Goal: Communication & Community: Answer question/provide support

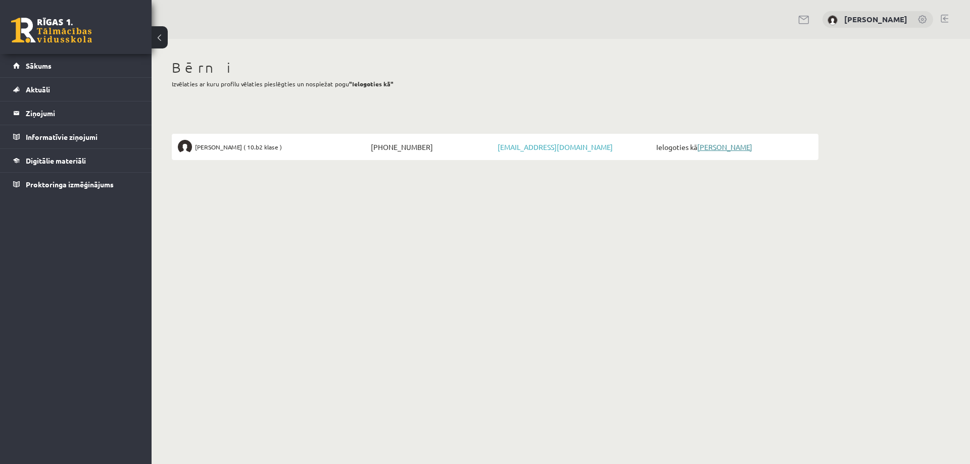
click at [721, 147] on link "[PERSON_NAME]" at bounding box center [724, 146] width 55 height 9
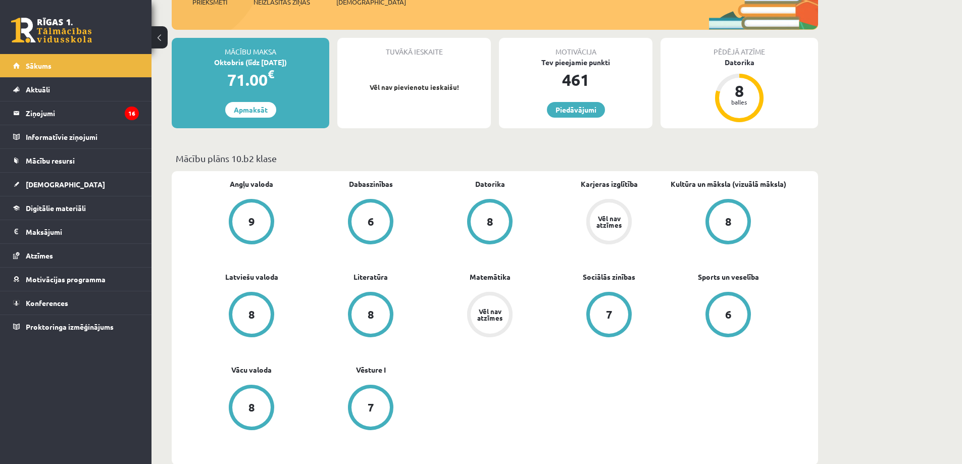
scroll to position [202, 0]
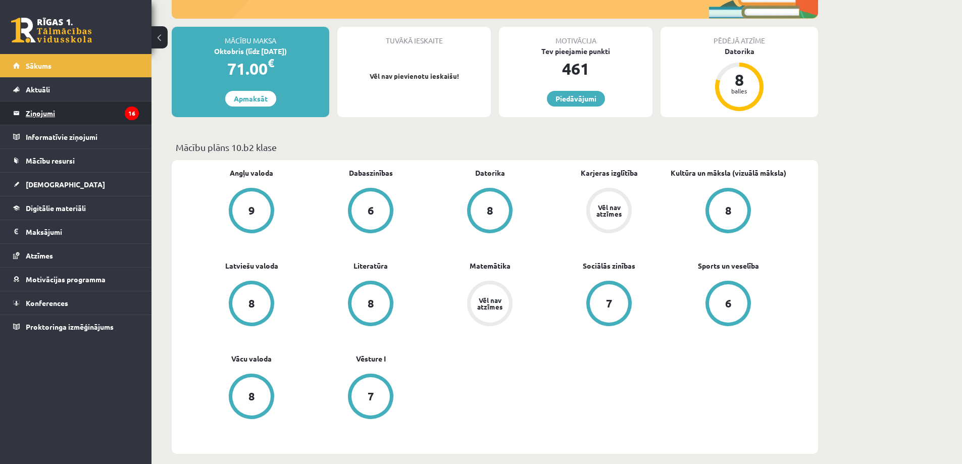
click at [39, 110] on legend "Ziņojumi 16" at bounding box center [82, 113] width 113 height 23
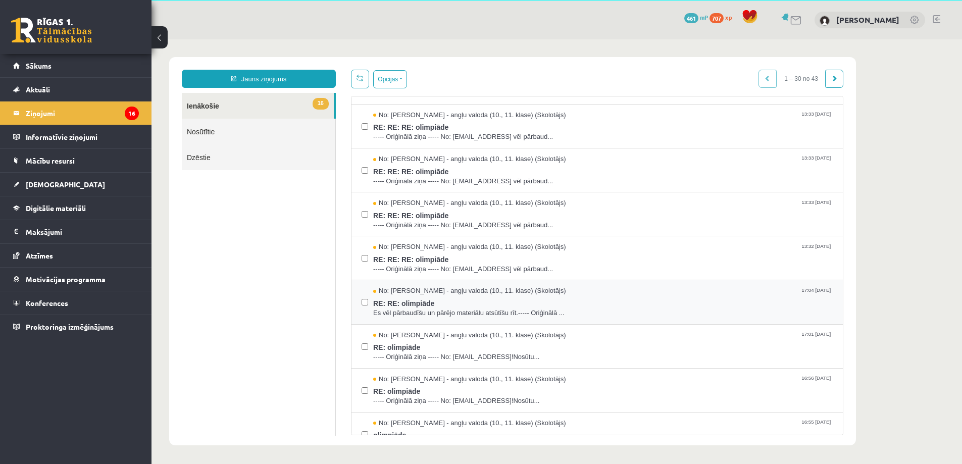
scroll to position [354, 0]
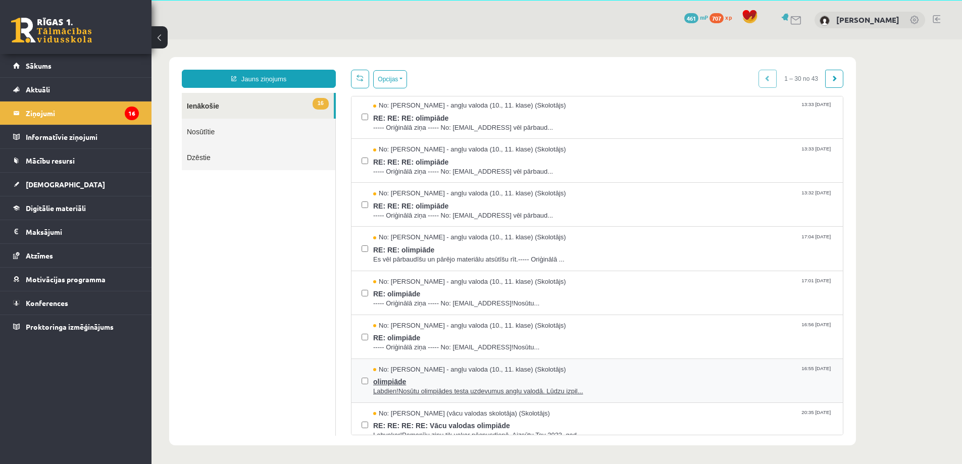
click at [548, 385] on span "olimpiāde" at bounding box center [603, 380] width 460 height 13
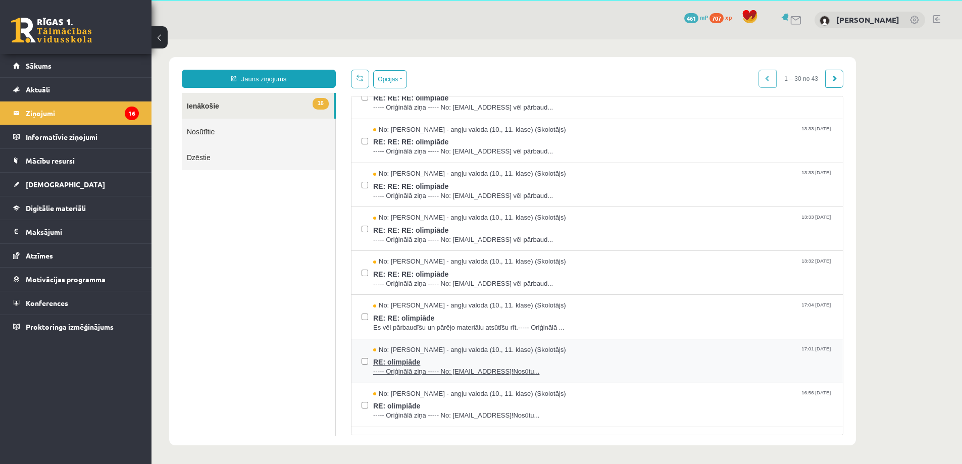
scroll to position [303, 0]
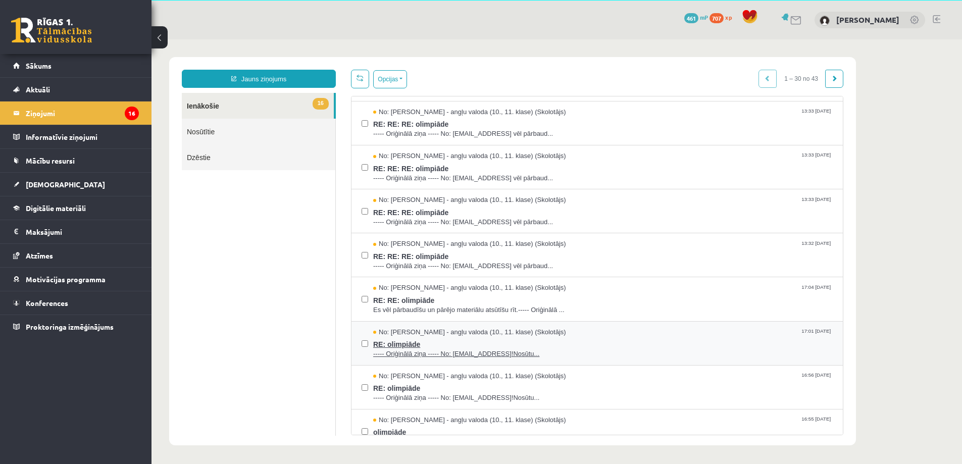
click at [480, 340] on span "RE: olimpiāde" at bounding box center [603, 343] width 460 height 13
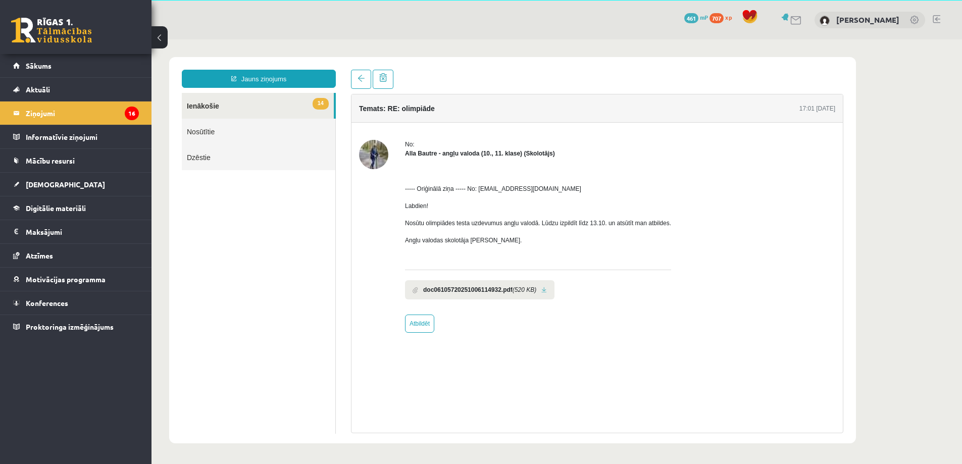
scroll to position [0, 0]
click at [363, 81] on span at bounding box center [361, 78] width 7 height 7
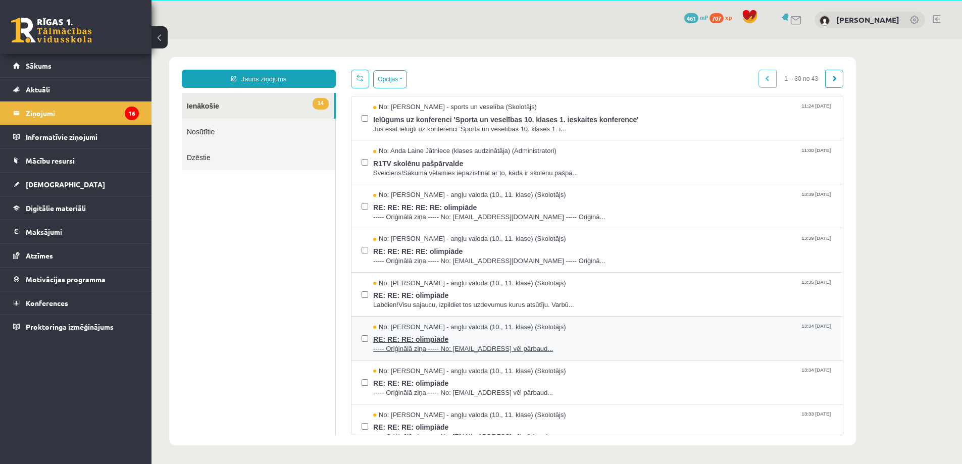
click at [473, 336] on span "RE: RE: RE: olimpiāde" at bounding box center [603, 338] width 460 height 13
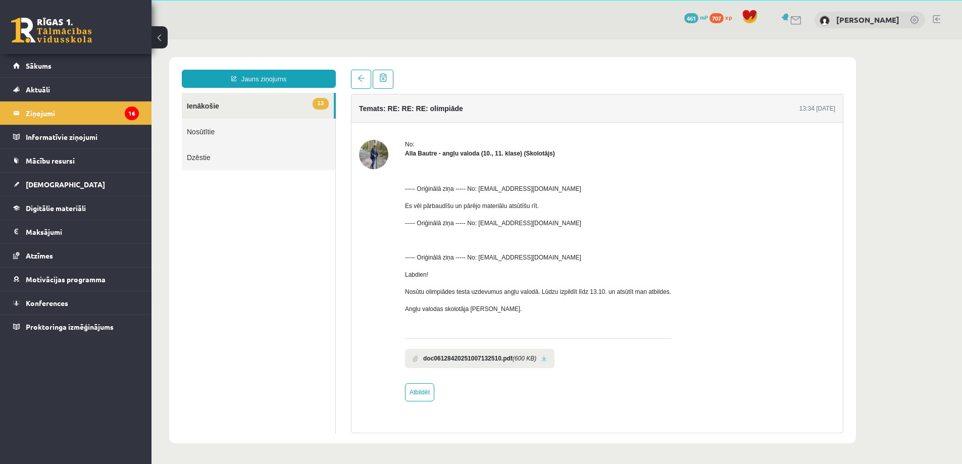
click at [543, 359] on link at bounding box center [544, 359] width 6 height 7
click at [360, 76] on span at bounding box center [361, 78] width 7 height 7
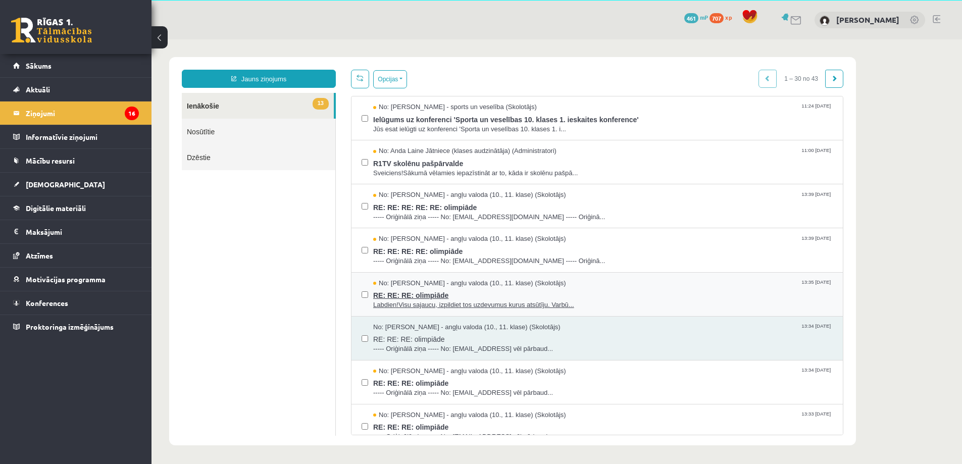
click at [497, 291] on span "RE: RE: RE: olimpiāde" at bounding box center [603, 294] width 460 height 13
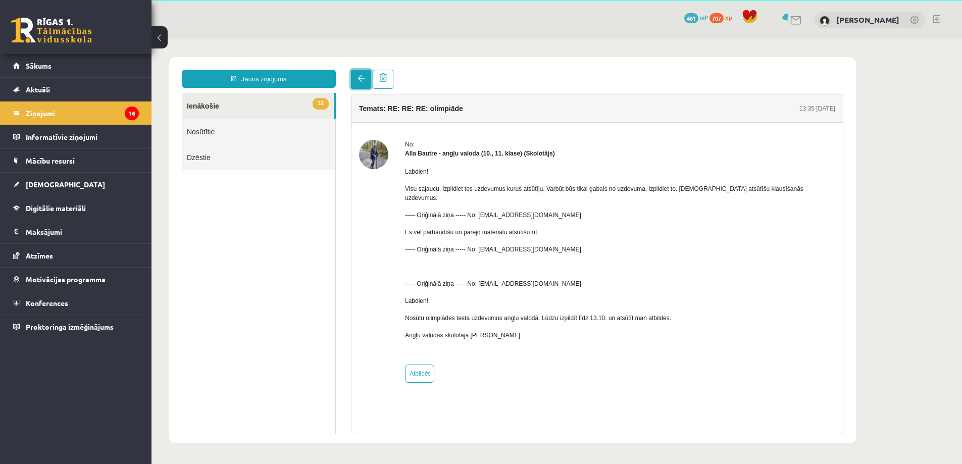
click at [357, 79] on link at bounding box center [361, 79] width 20 height 19
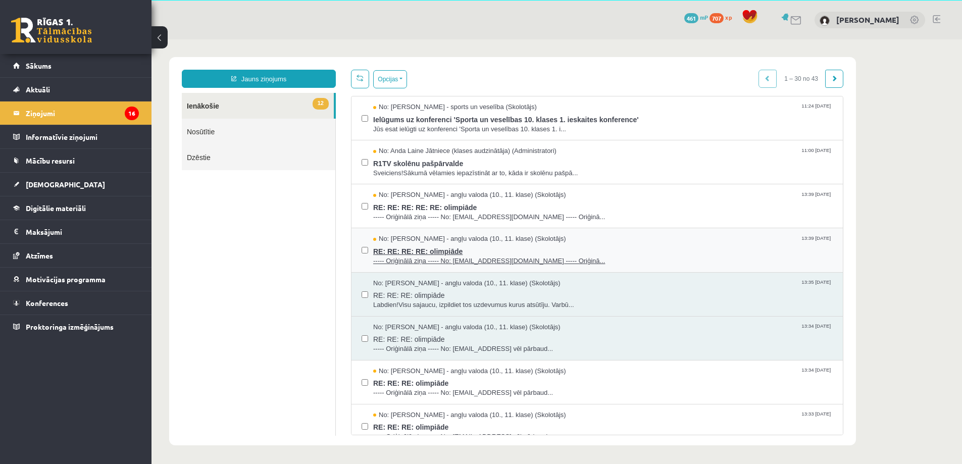
click at [492, 247] on span "RE: RE: RE: RE: olimpiāde" at bounding box center [603, 250] width 460 height 13
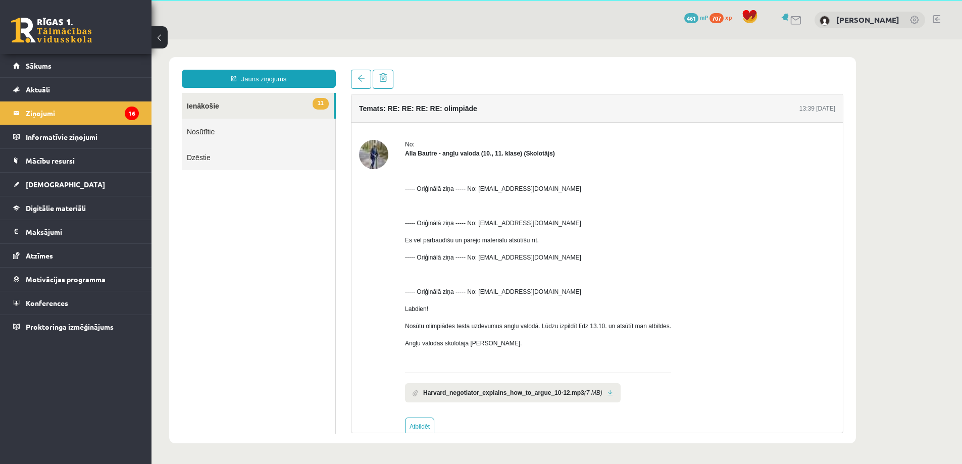
click at [608, 391] on link at bounding box center [611, 393] width 6 height 7
click at [364, 79] on link at bounding box center [361, 79] width 20 height 19
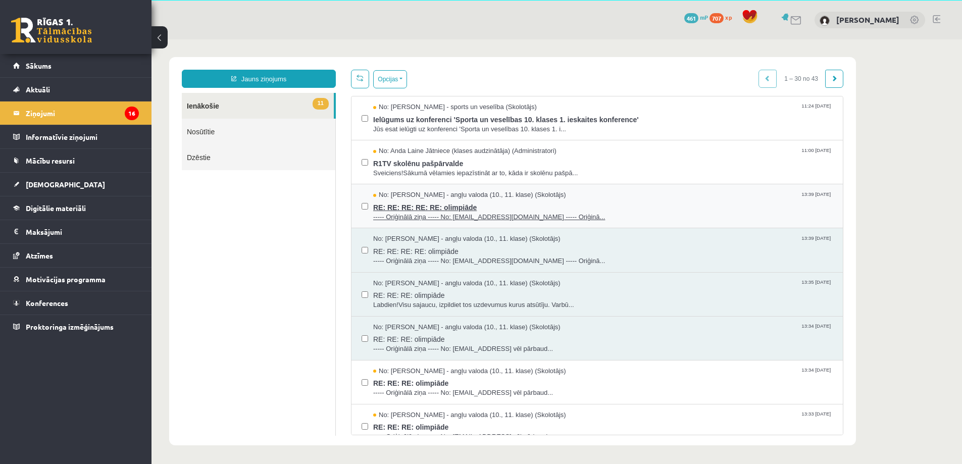
click at [570, 193] on div "No: [PERSON_NAME] - angļu valoda (10., 11. klase) (Skolotājs) 13:39 [DATE]" at bounding box center [603, 195] width 460 height 10
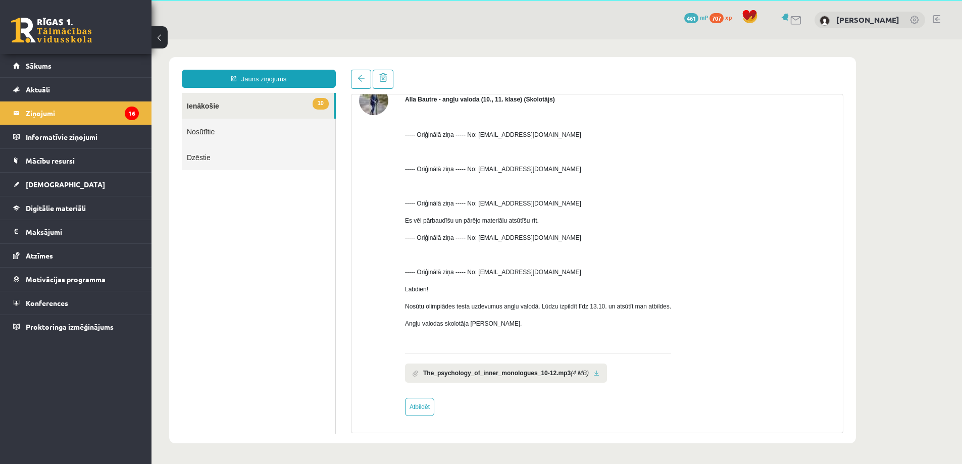
scroll to position [55, 0]
click at [358, 76] on link at bounding box center [361, 79] width 20 height 19
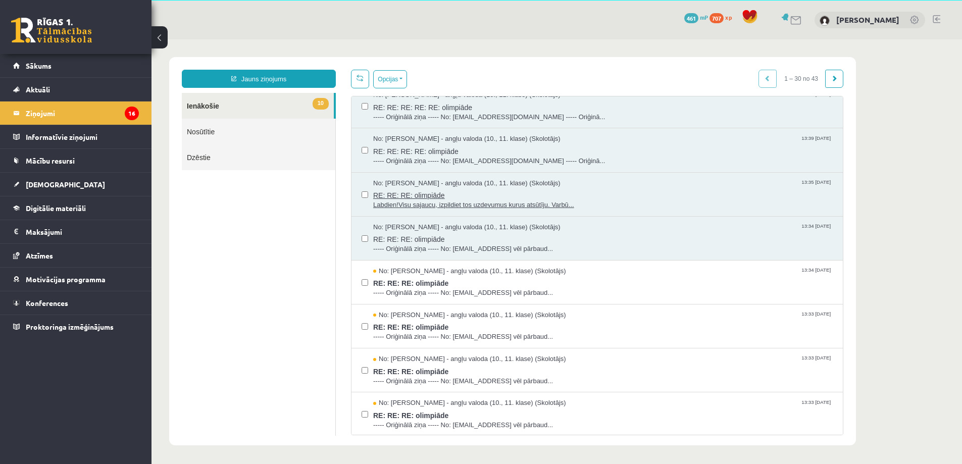
scroll to position [101, 0]
click at [476, 287] on span "----- Oriģinālā ziņa ----- No: [EMAIL_ADDRESS] vēl pārbaud..." at bounding box center [603, 292] width 460 height 10
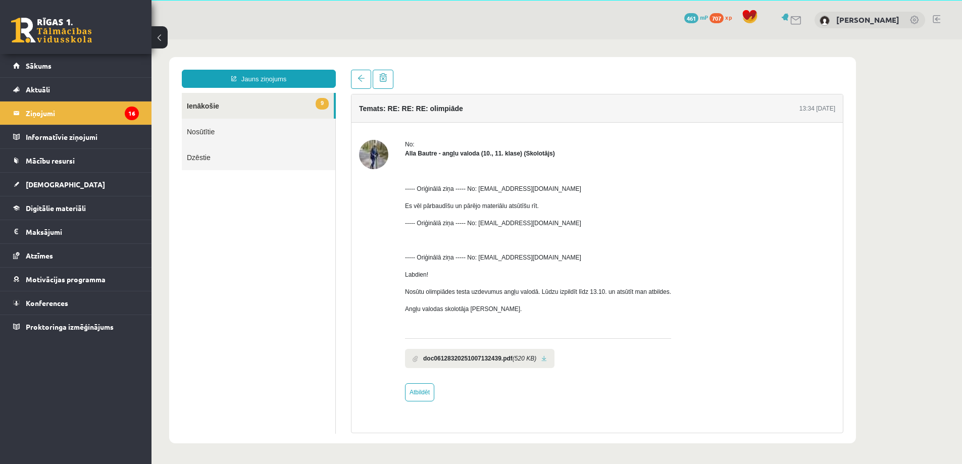
scroll to position [0, 0]
click at [546, 362] on link at bounding box center [544, 359] width 6 height 7
click at [365, 84] on link at bounding box center [361, 79] width 20 height 19
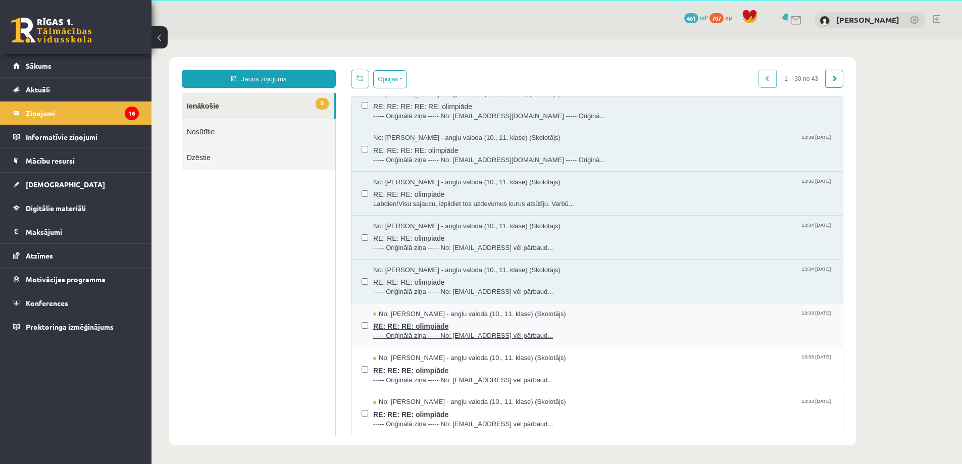
click at [509, 322] on span "RE: RE: RE: olimpiāde" at bounding box center [603, 325] width 460 height 13
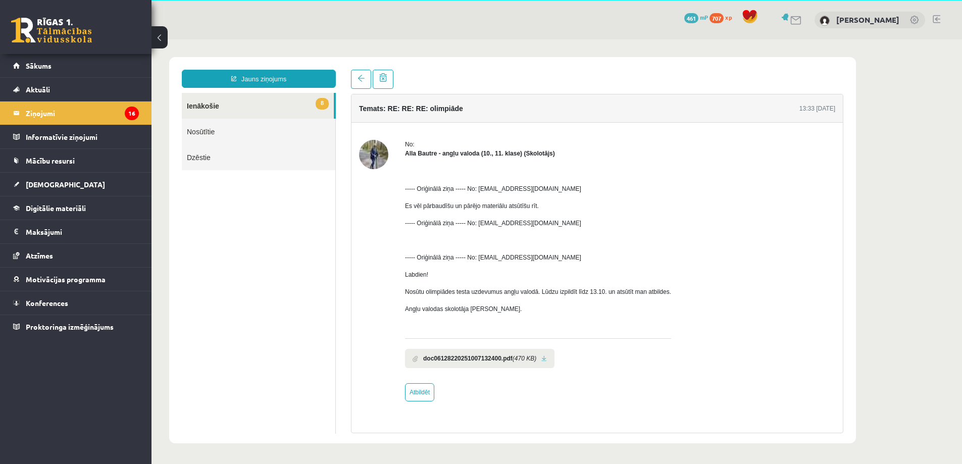
click at [543, 362] on link at bounding box center [544, 359] width 6 height 7
click at [364, 78] on span at bounding box center [361, 78] width 7 height 7
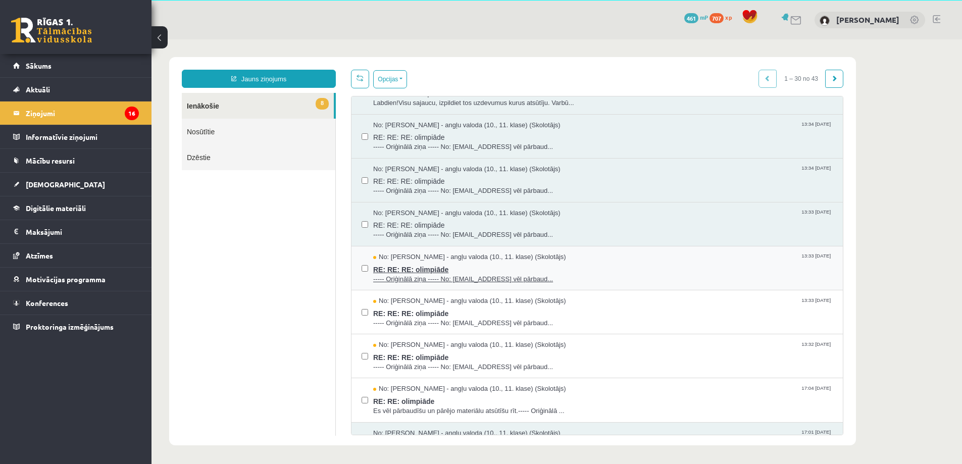
click at [500, 268] on span "RE: RE: RE: olimpiāde" at bounding box center [603, 268] width 460 height 13
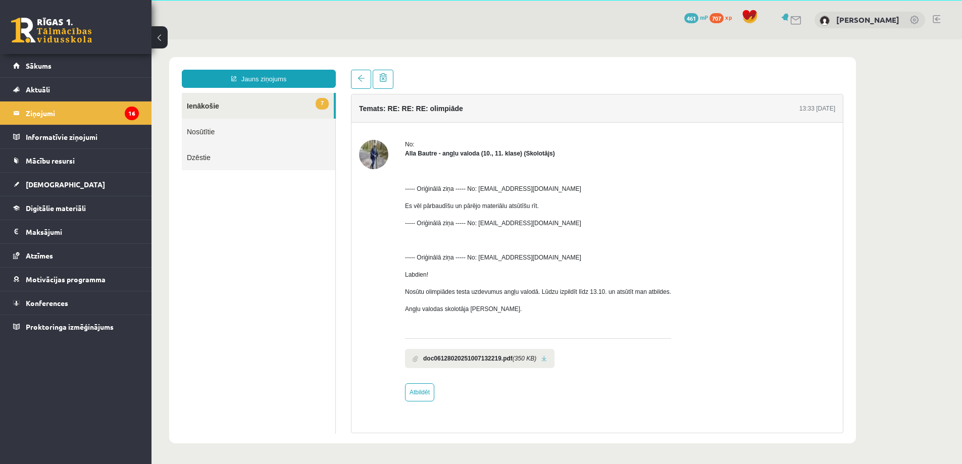
click at [547, 359] on link at bounding box center [544, 359] width 6 height 7
click at [364, 79] on span at bounding box center [361, 78] width 7 height 7
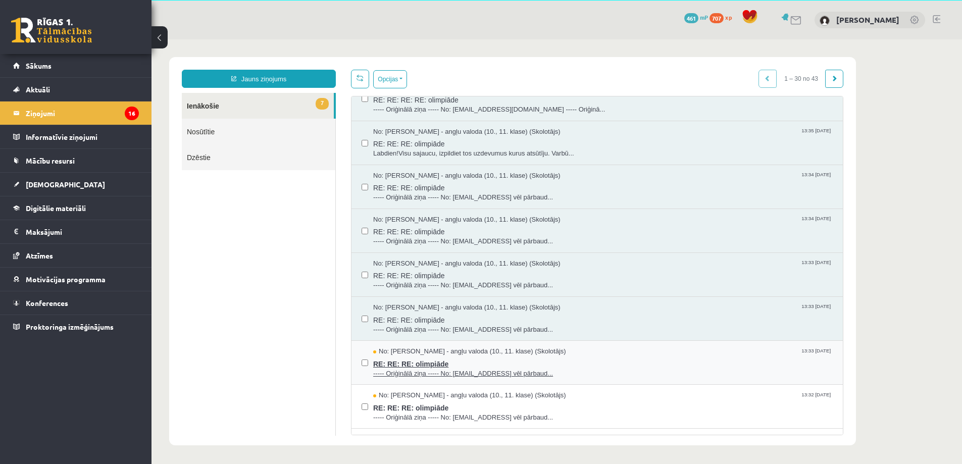
click at [493, 369] on span "----- Oriģinālā ziņa ----- No: [EMAIL_ADDRESS] vēl pārbaud..." at bounding box center [603, 374] width 460 height 10
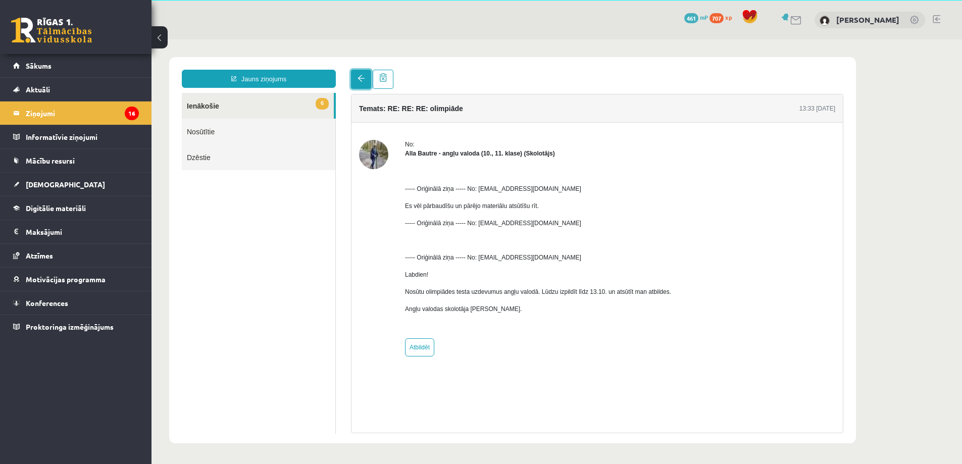
click at [359, 76] on span at bounding box center [361, 78] width 7 height 7
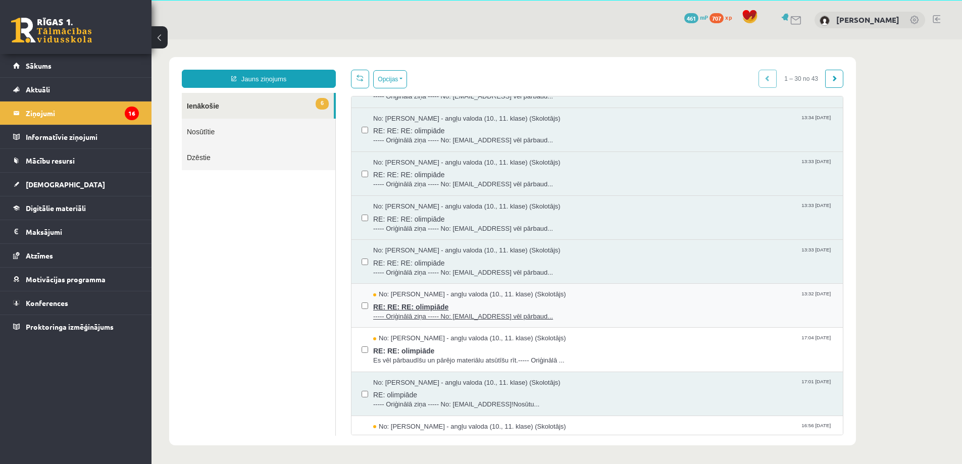
click at [517, 310] on span "RE: RE: RE: olimpiāde" at bounding box center [603, 306] width 460 height 13
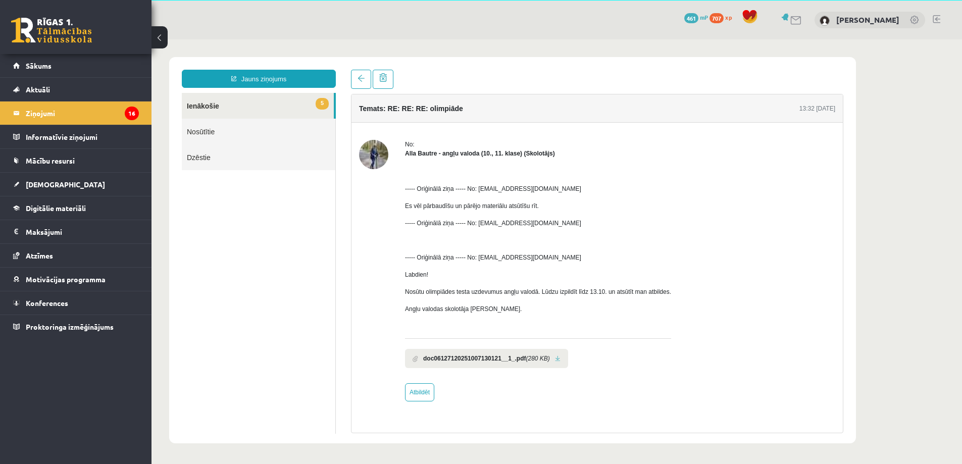
click at [555, 360] on link at bounding box center [558, 359] width 6 height 7
click at [360, 77] on span at bounding box center [361, 78] width 7 height 7
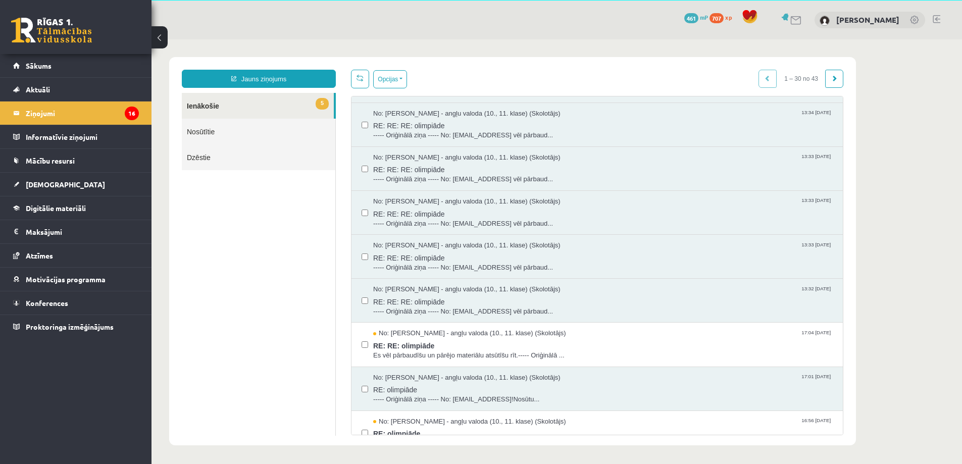
scroll to position [303, 0]
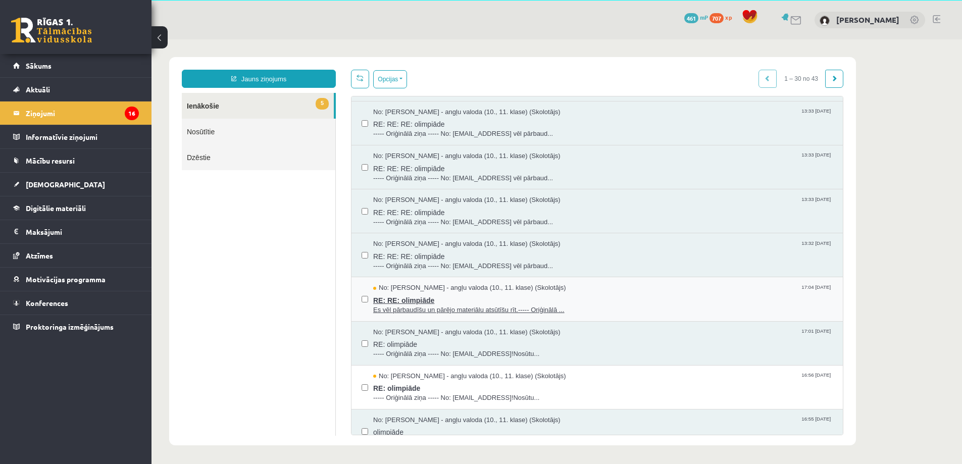
click at [470, 293] on span "RE: RE: olimpiāde" at bounding box center [603, 299] width 460 height 13
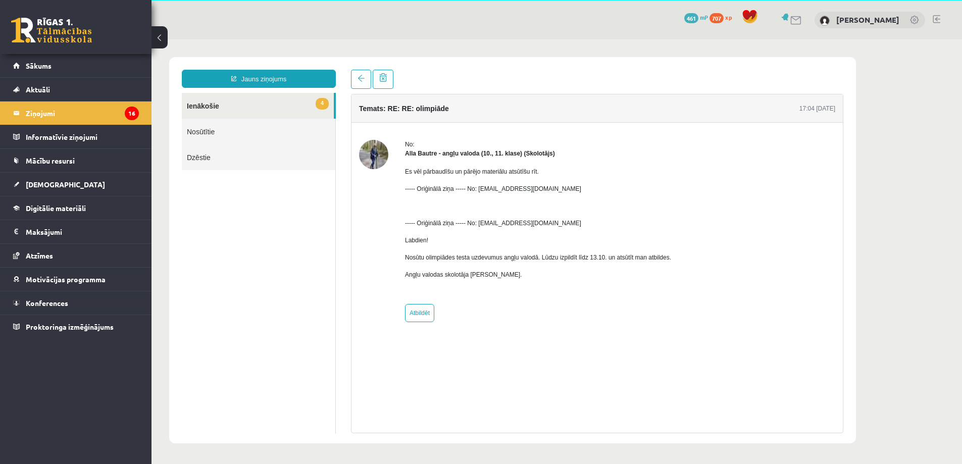
scroll to position [0, 0]
click at [364, 81] on span at bounding box center [361, 78] width 7 height 7
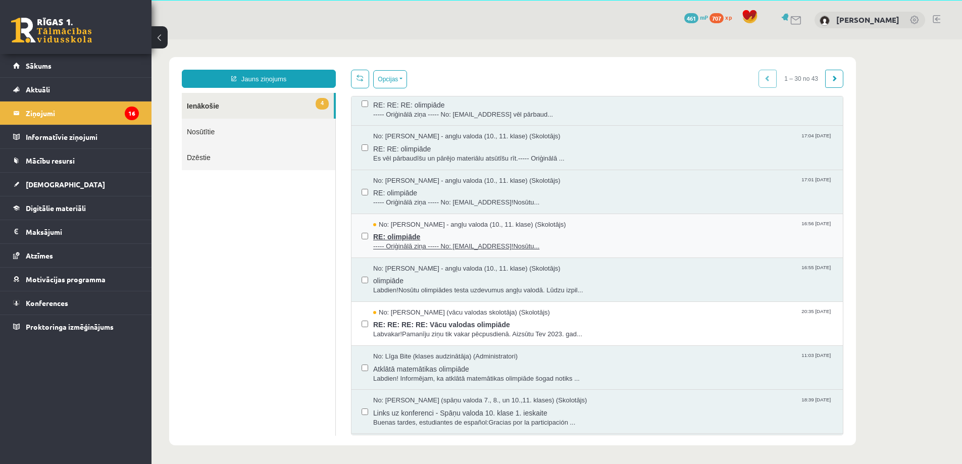
click at [519, 231] on span "RE: olimpiāde" at bounding box center [603, 235] width 460 height 13
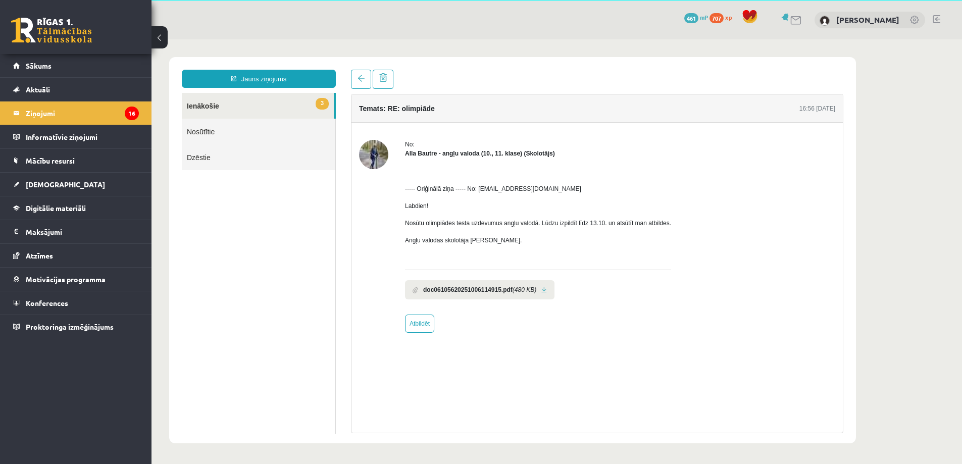
click at [544, 290] on link at bounding box center [544, 290] width 6 height 7
click at [368, 81] on link at bounding box center [361, 79] width 20 height 19
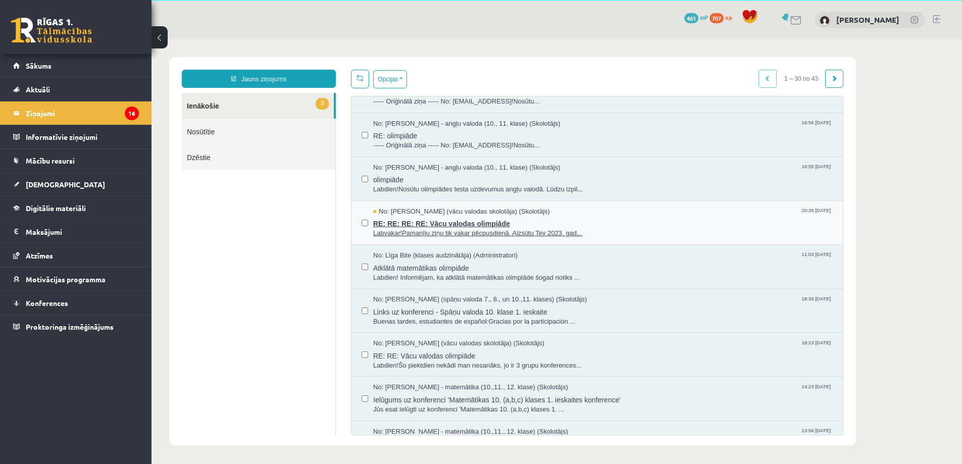
click at [517, 220] on span "RE: RE: RE: RE: Vācu valodas olimpiāde" at bounding box center [603, 222] width 460 height 13
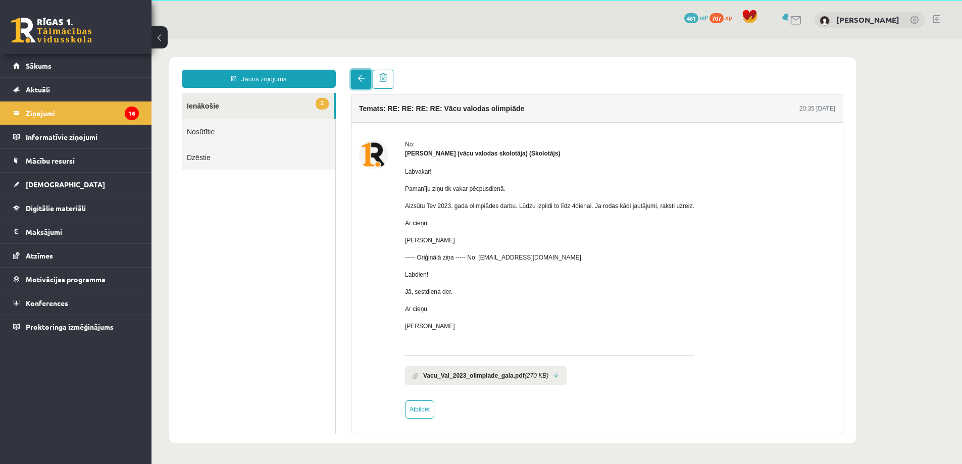
click at [359, 78] on span at bounding box center [361, 78] width 7 height 7
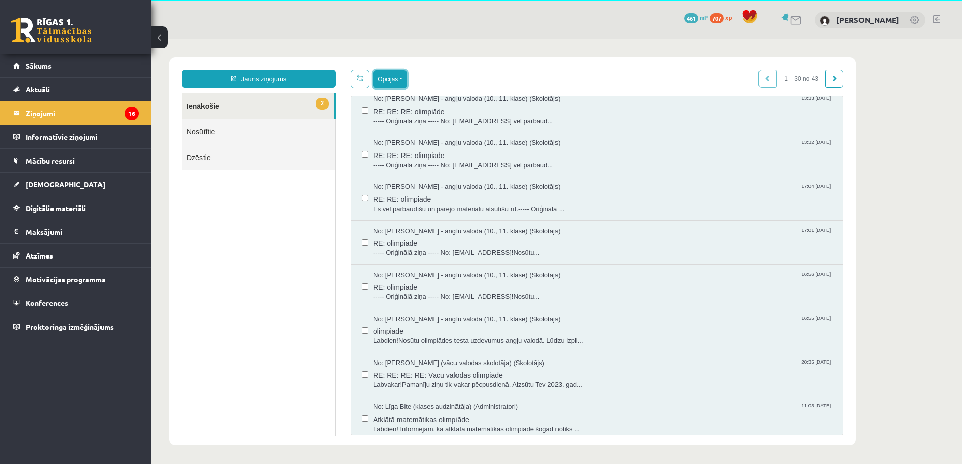
click at [404, 79] on button "Opcijas" at bounding box center [390, 79] width 34 height 18
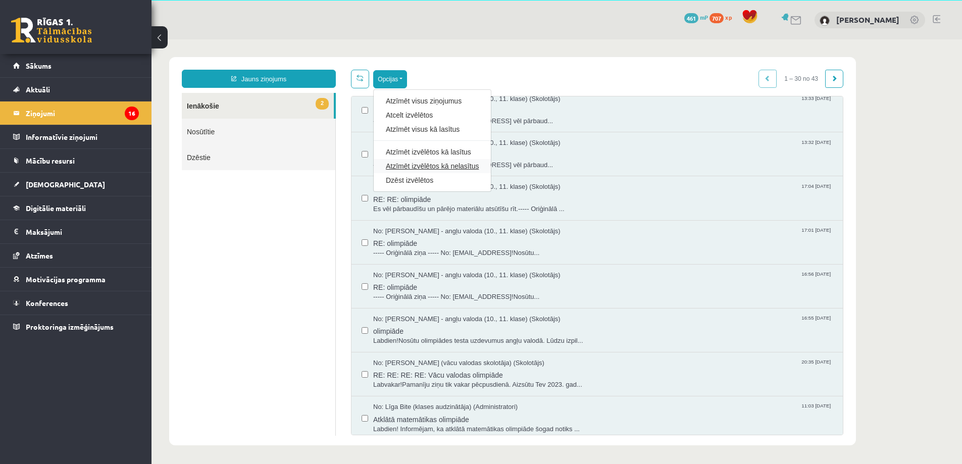
click at [419, 167] on link "Atzīmēt izvēlētos kā nelasītus" at bounding box center [432, 166] width 93 height 10
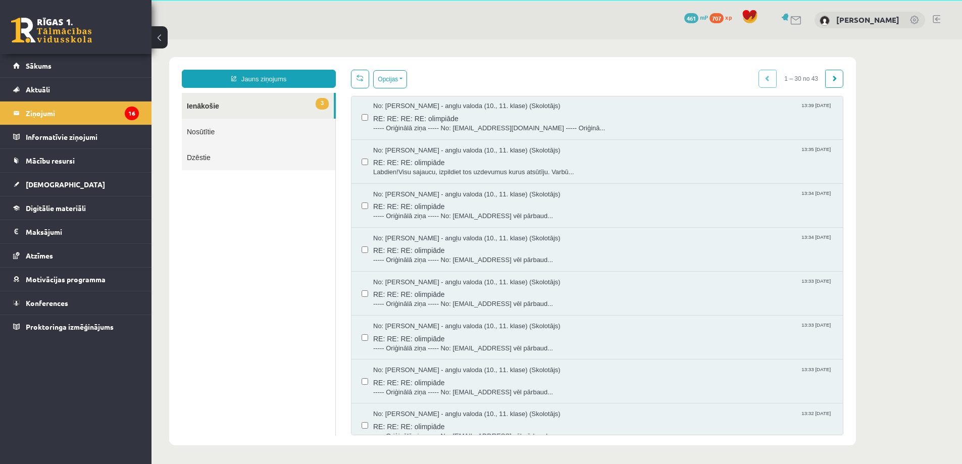
scroll to position [152, 0]
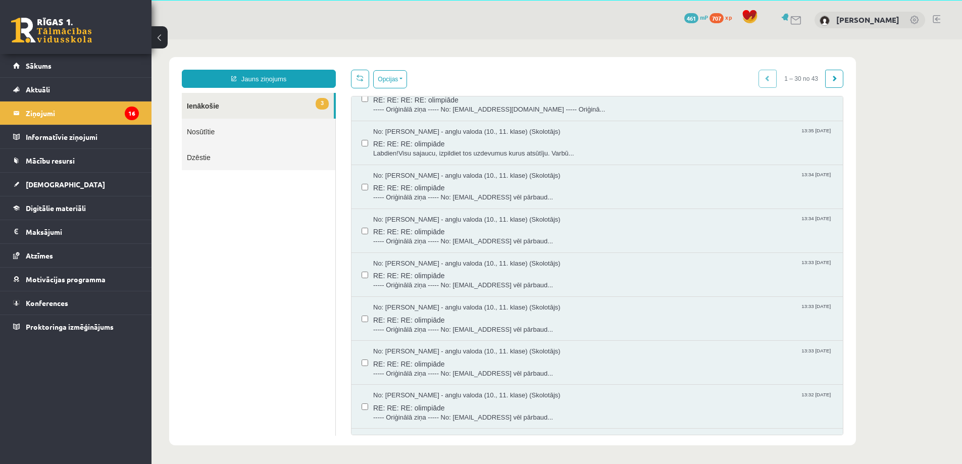
click at [365, 321] on label at bounding box center [365, 314] width 7 height 22
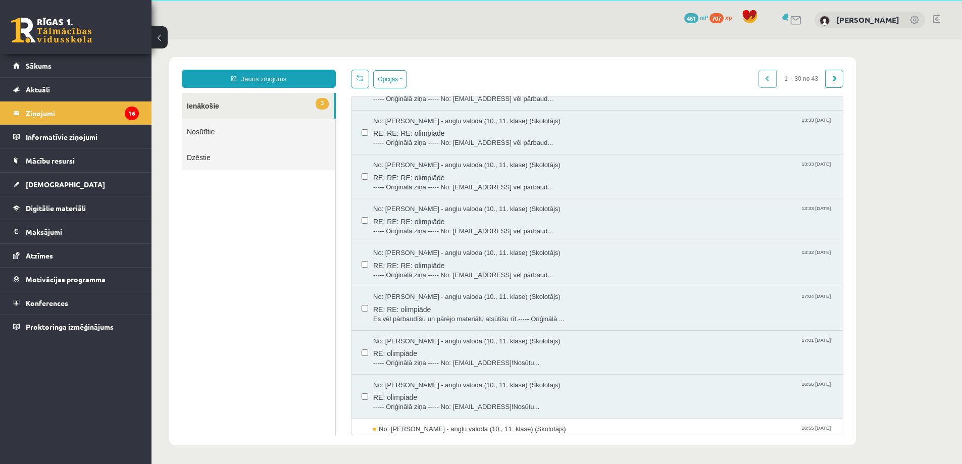
scroll to position [303, 0]
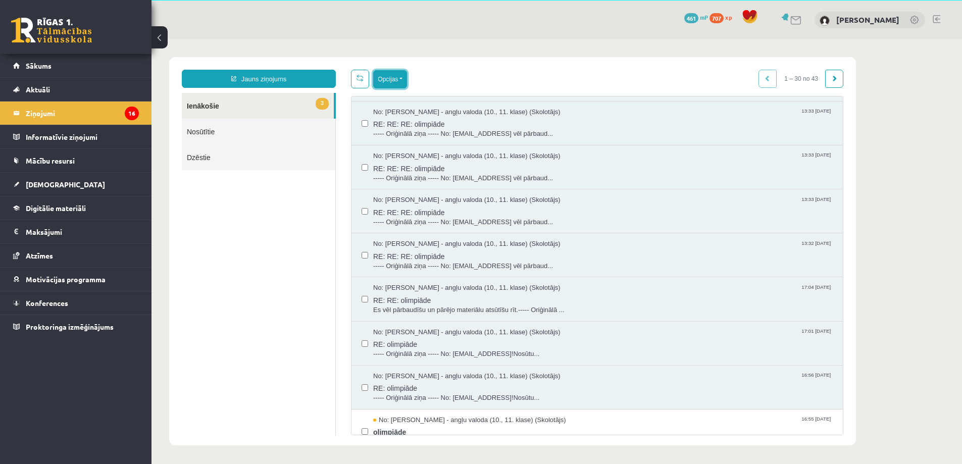
click at [390, 83] on button "Opcijas" at bounding box center [390, 79] width 34 height 18
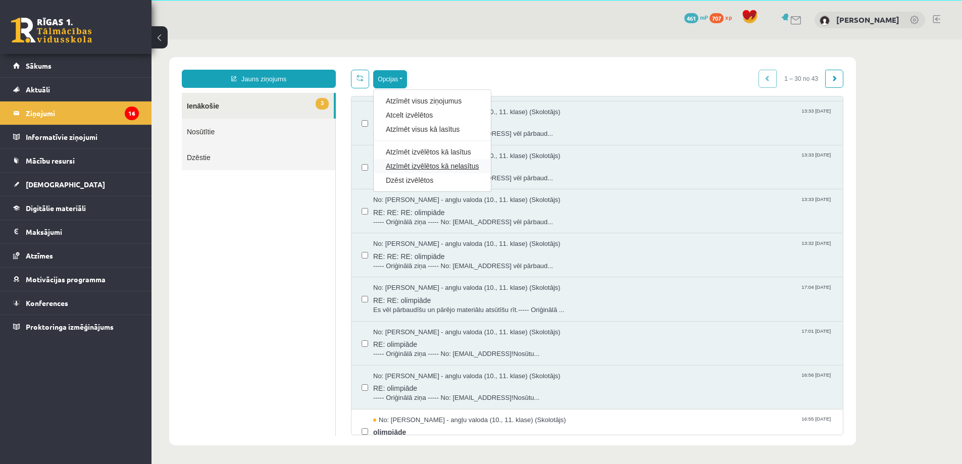
click at [418, 163] on link "Atzīmēt izvēlētos kā nelasītus" at bounding box center [432, 166] width 93 height 10
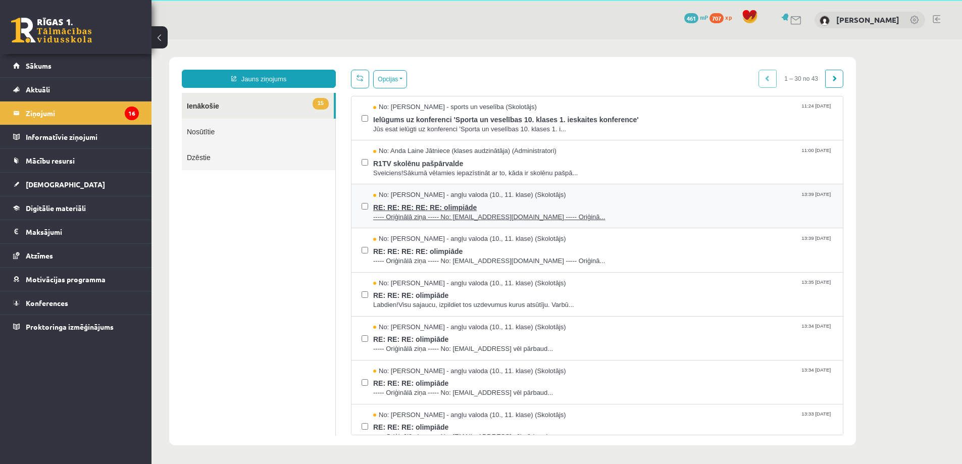
scroll to position [0, 0]
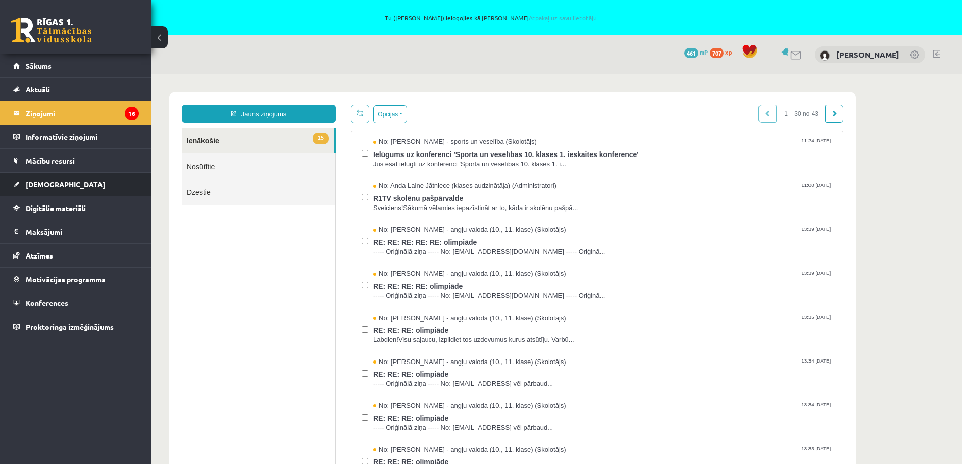
click at [48, 188] on span "[DEMOGRAPHIC_DATA]" at bounding box center [65, 184] width 79 height 9
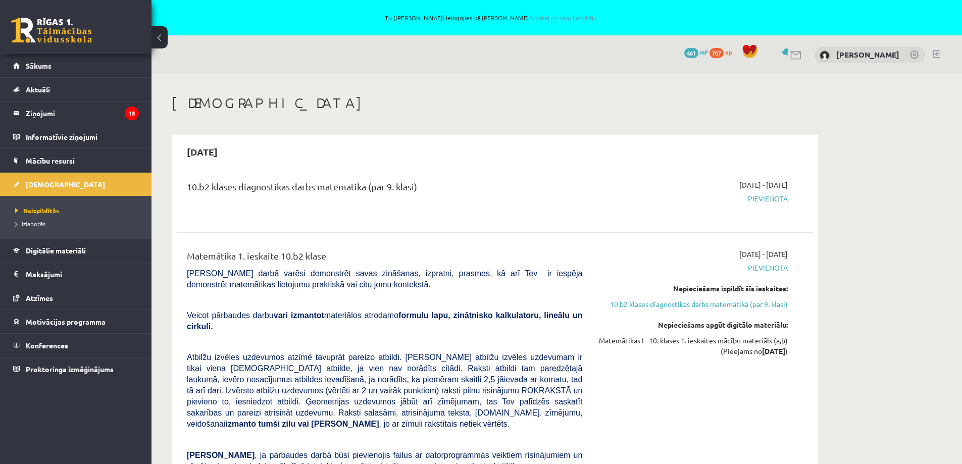
click at [940, 52] on div "0 Dāvanas 461 mP 707 xp [PERSON_NAME]" at bounding box center [557, 54] width 811 height 39
click at [935, 56] on link at bounding box center [937, 54] width 8 height 8
